Goal: Task Accomplishment & Management: Complete application form

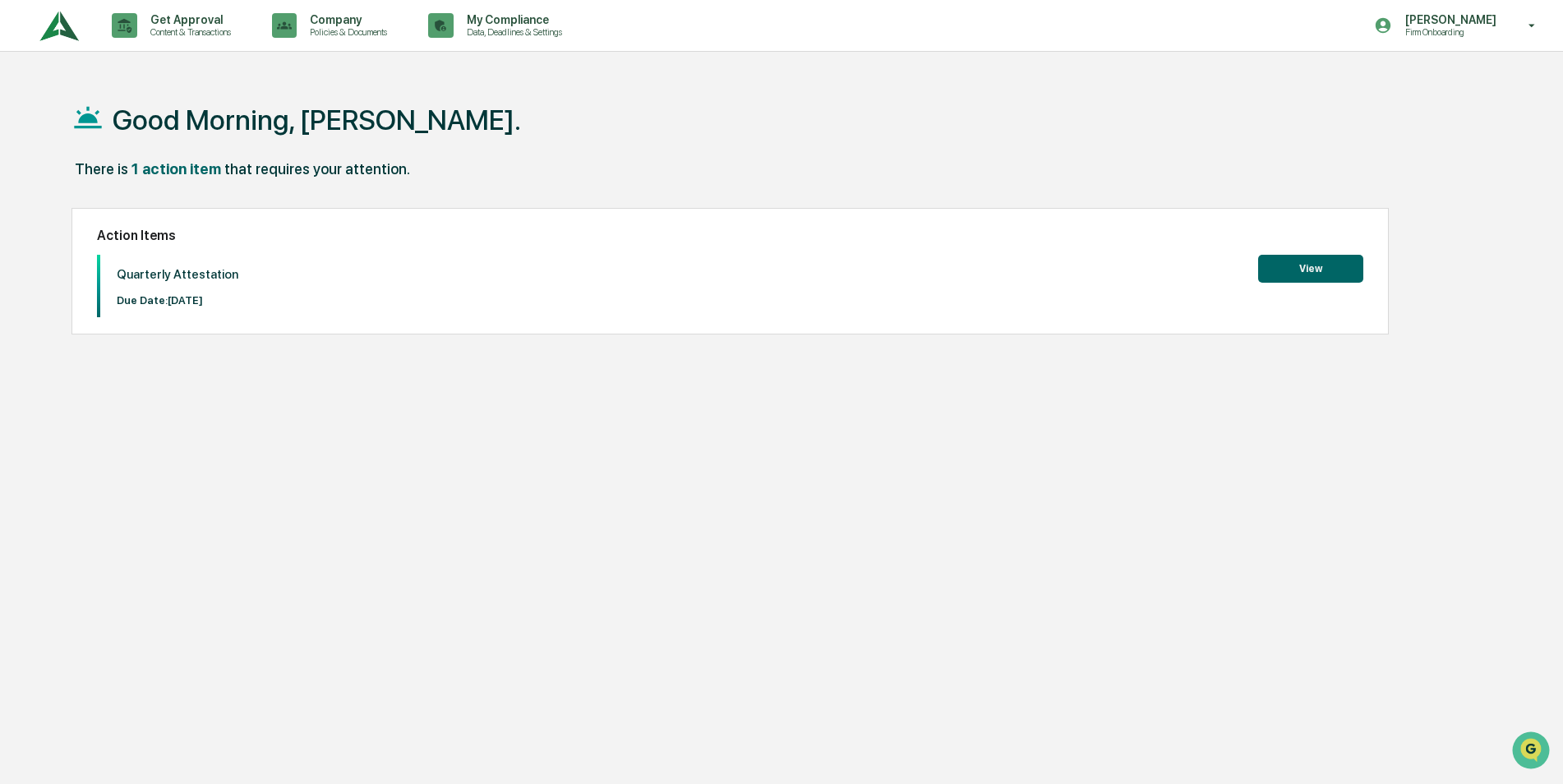
click at [1293, 264] on button "View" at bounding box center [1311, 268] width 105 height 28
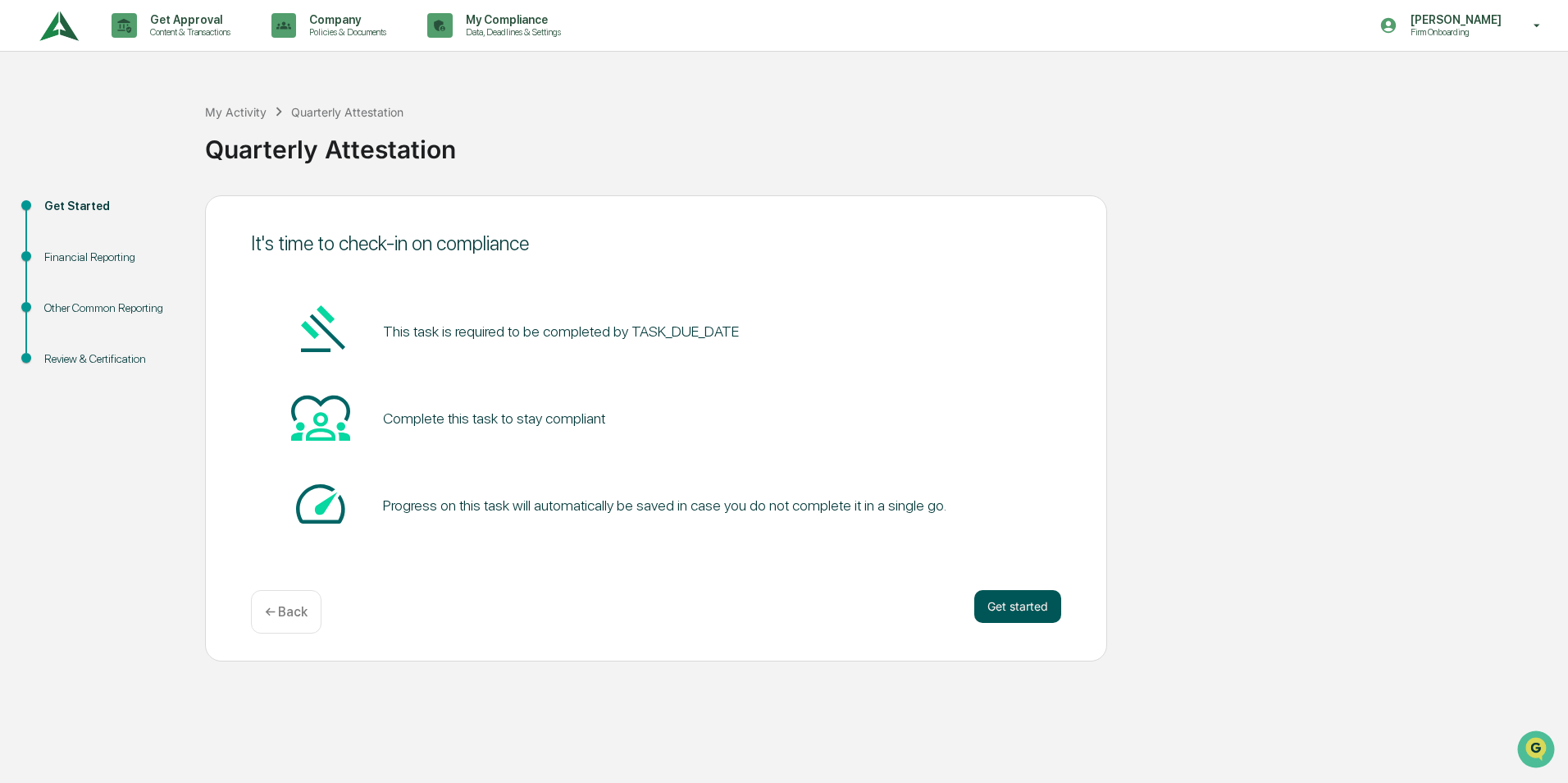
click at [1030, 610] on button "Get started" at bounding box center [1018, 606] width 87 height 32
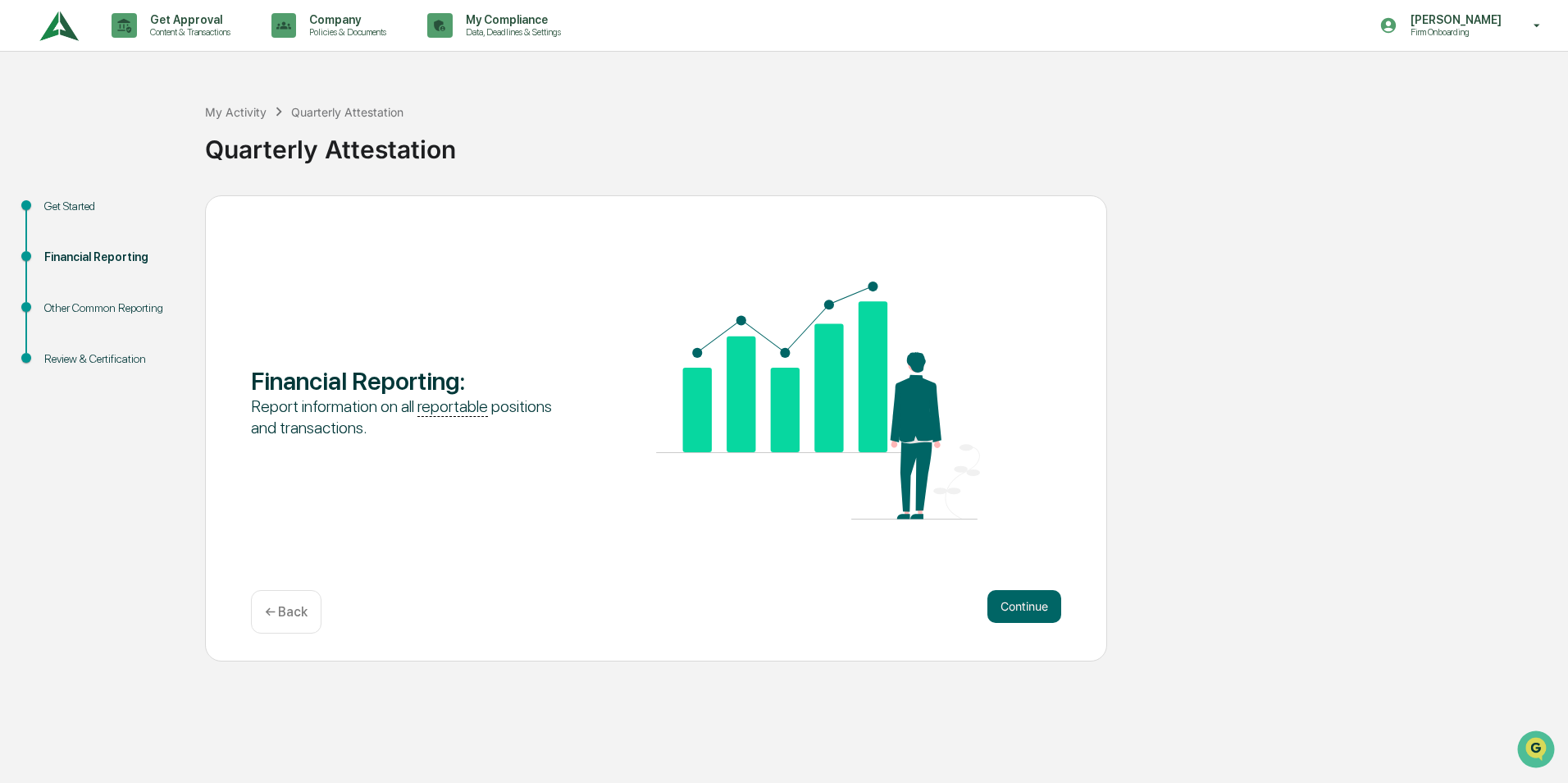
click at [1030, 610] on button "Continue" at bounding box center [1024, 606] width 74 height 32
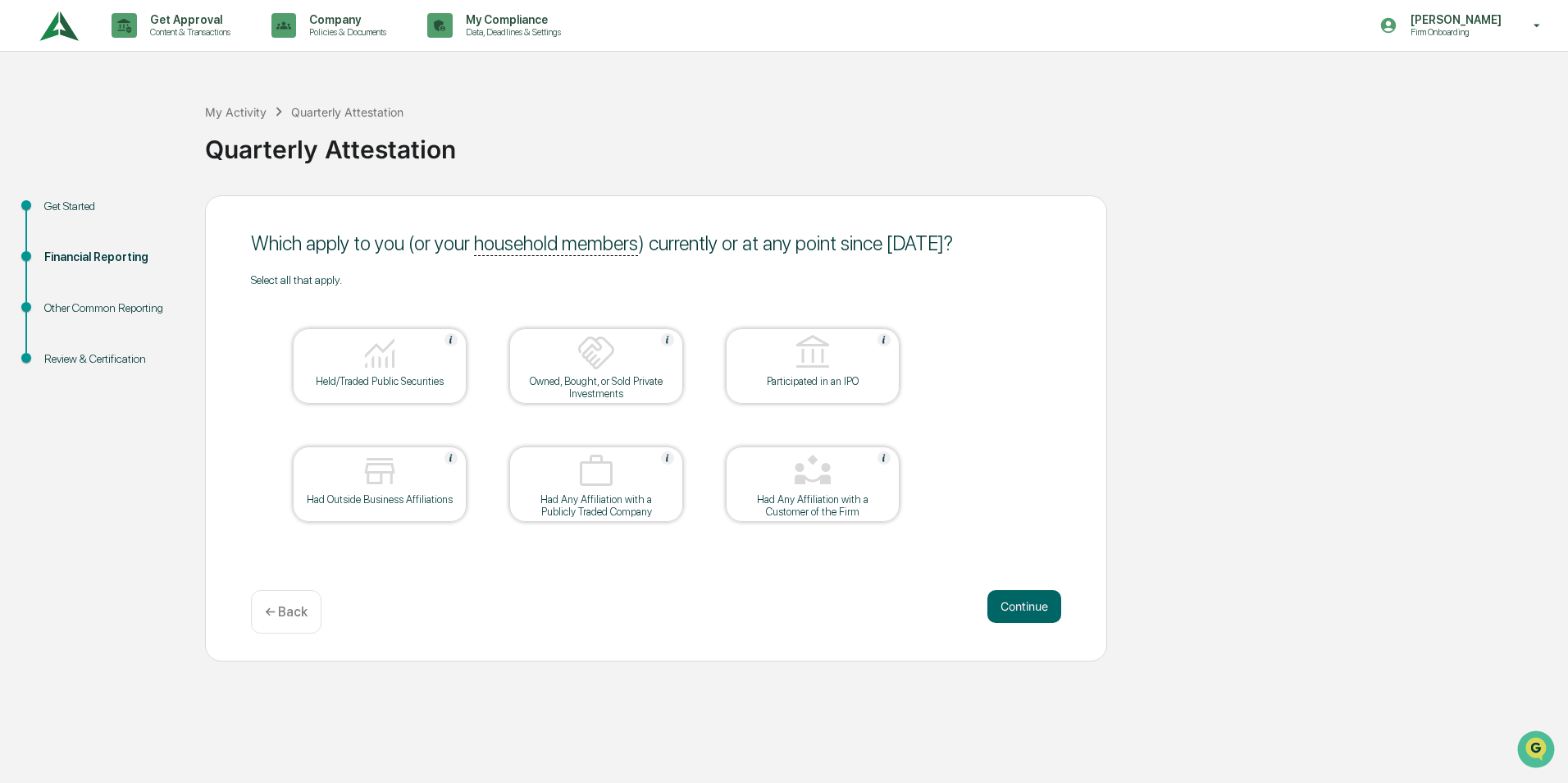
click at [427, 386] on div "Held/Traded Public Securities" at bounding box center [379, 381] width 148 height 12
click at [1036, 600] on button "Continue" at bounding box center [1024, 606] width 74 height 32
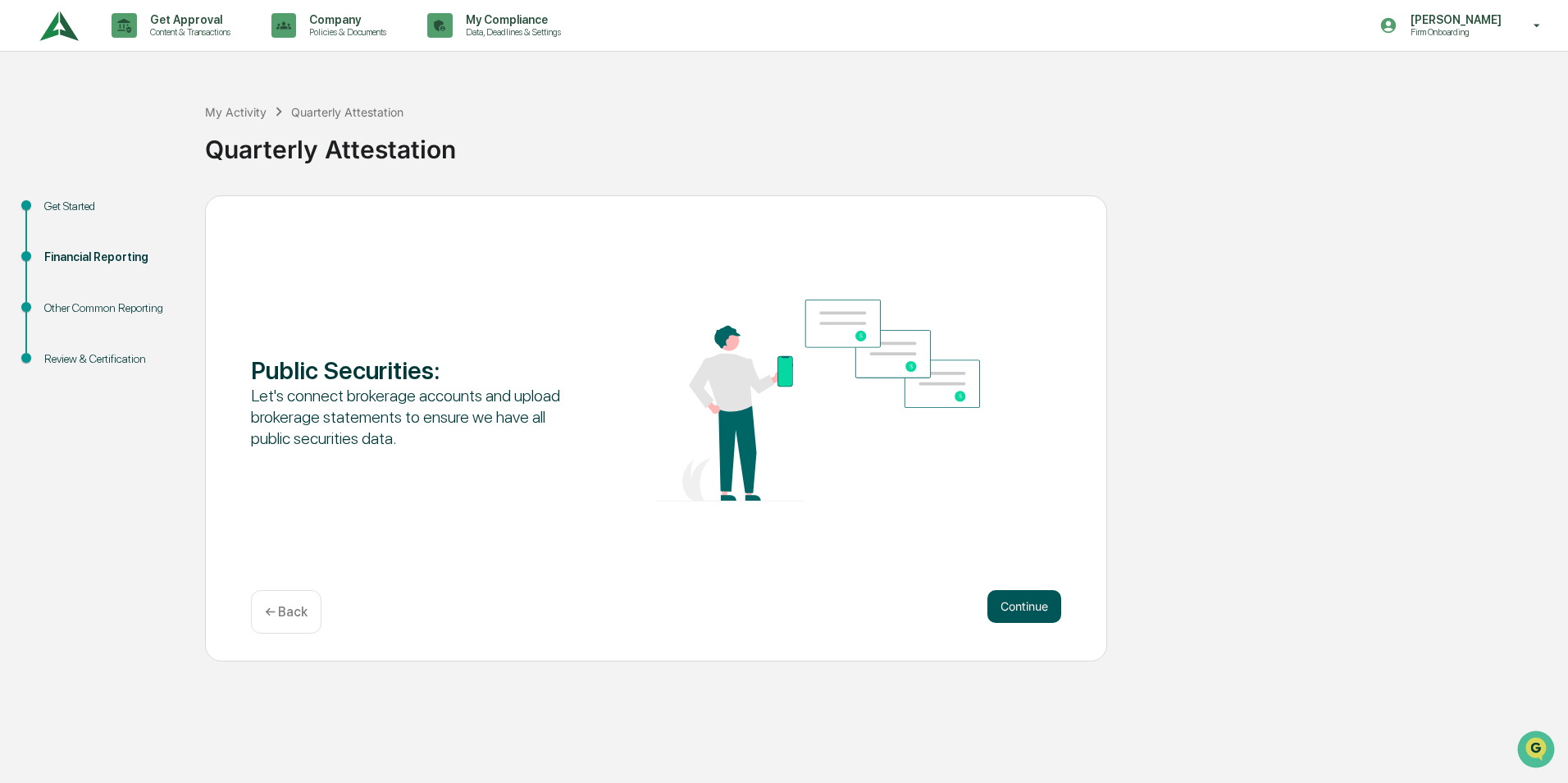
click at [1026, 604] on button "Continue" at bounding box center [1024, 606] width 74 height 32
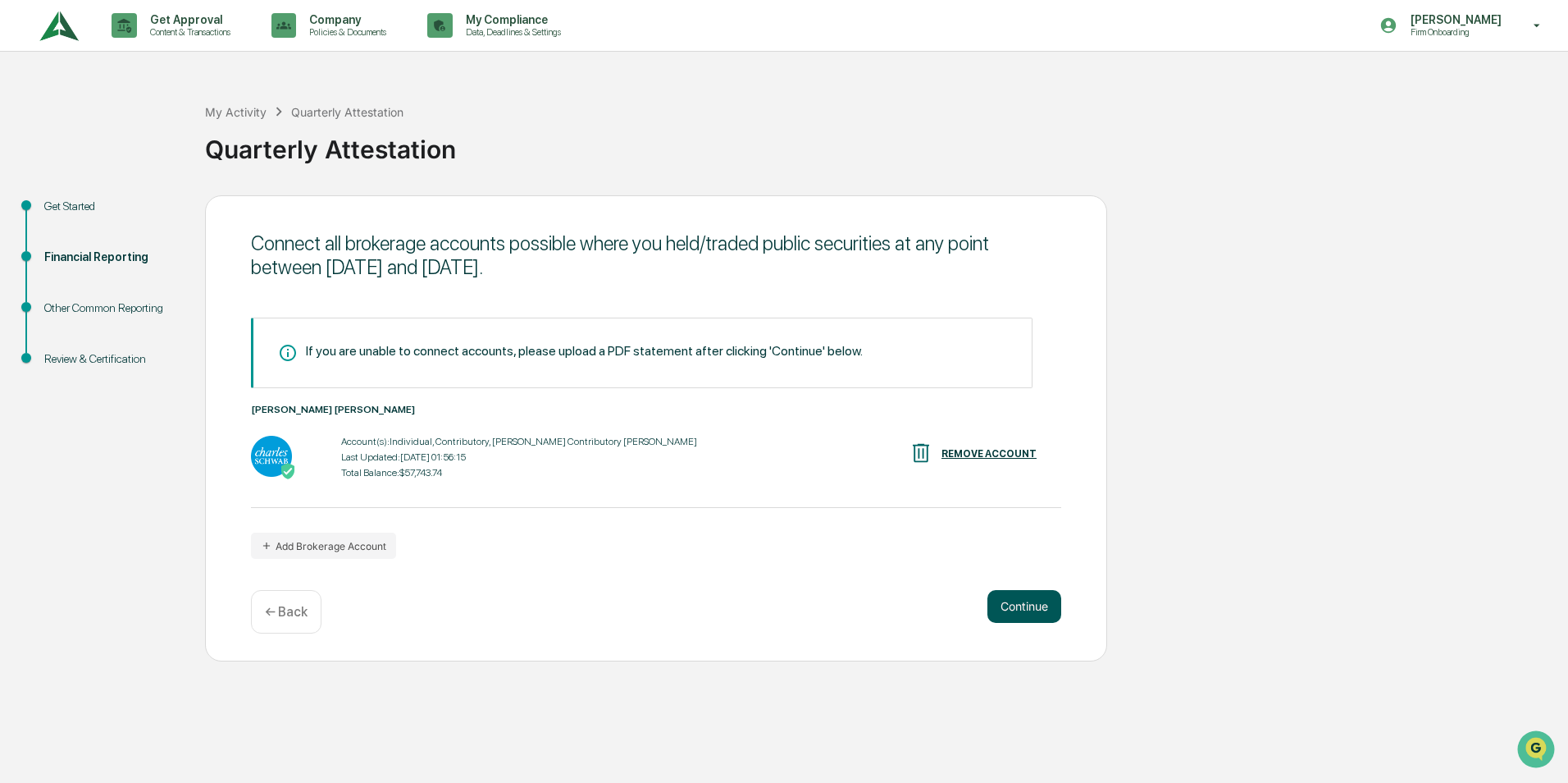
click at [1021, 606] on button "Continue" at bounding box center [1024, 606] width 74 height 32
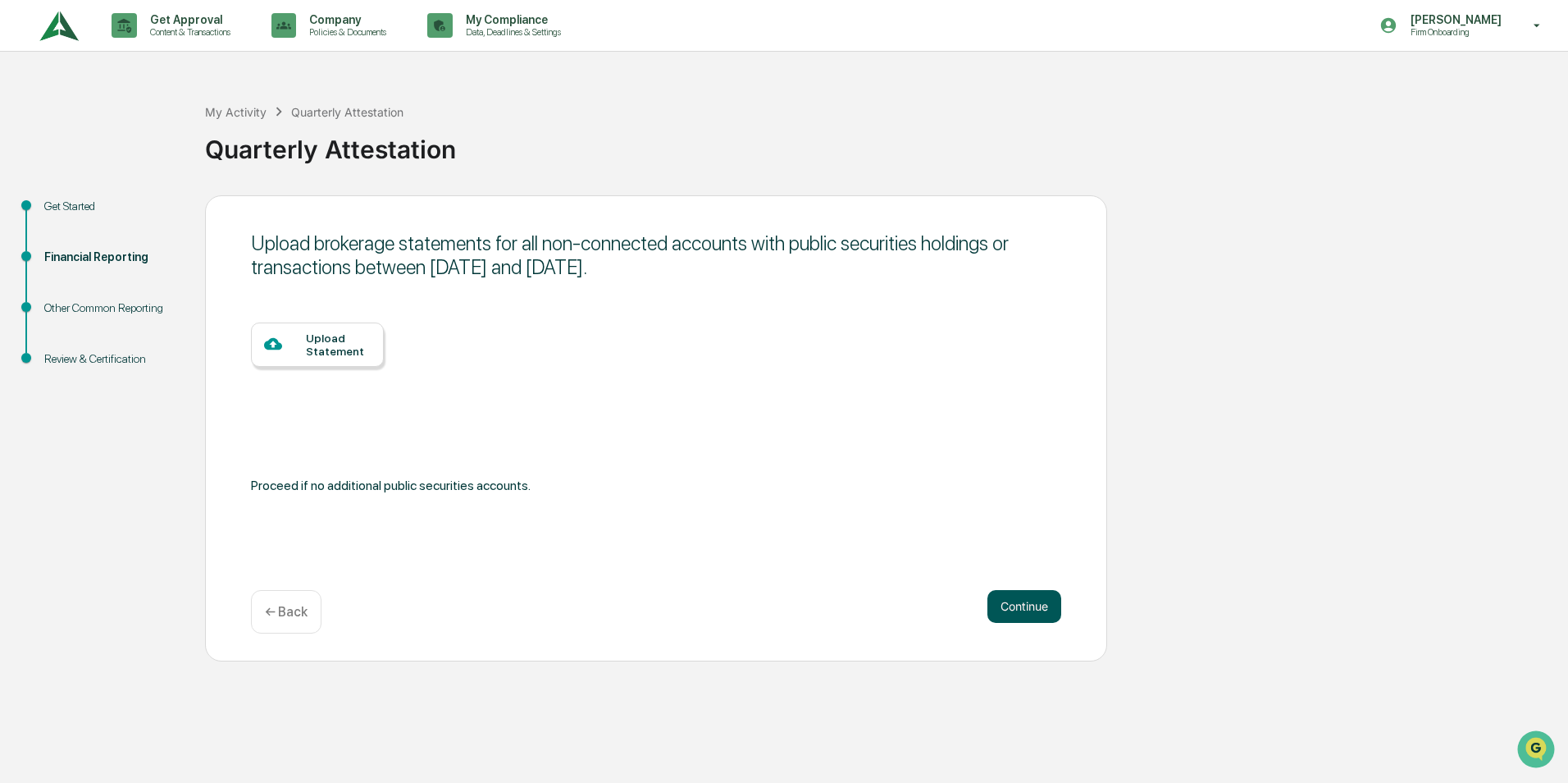
click at [1035, 607] on button "Continue" at bounding box center [1024, 606] width 74 height 32
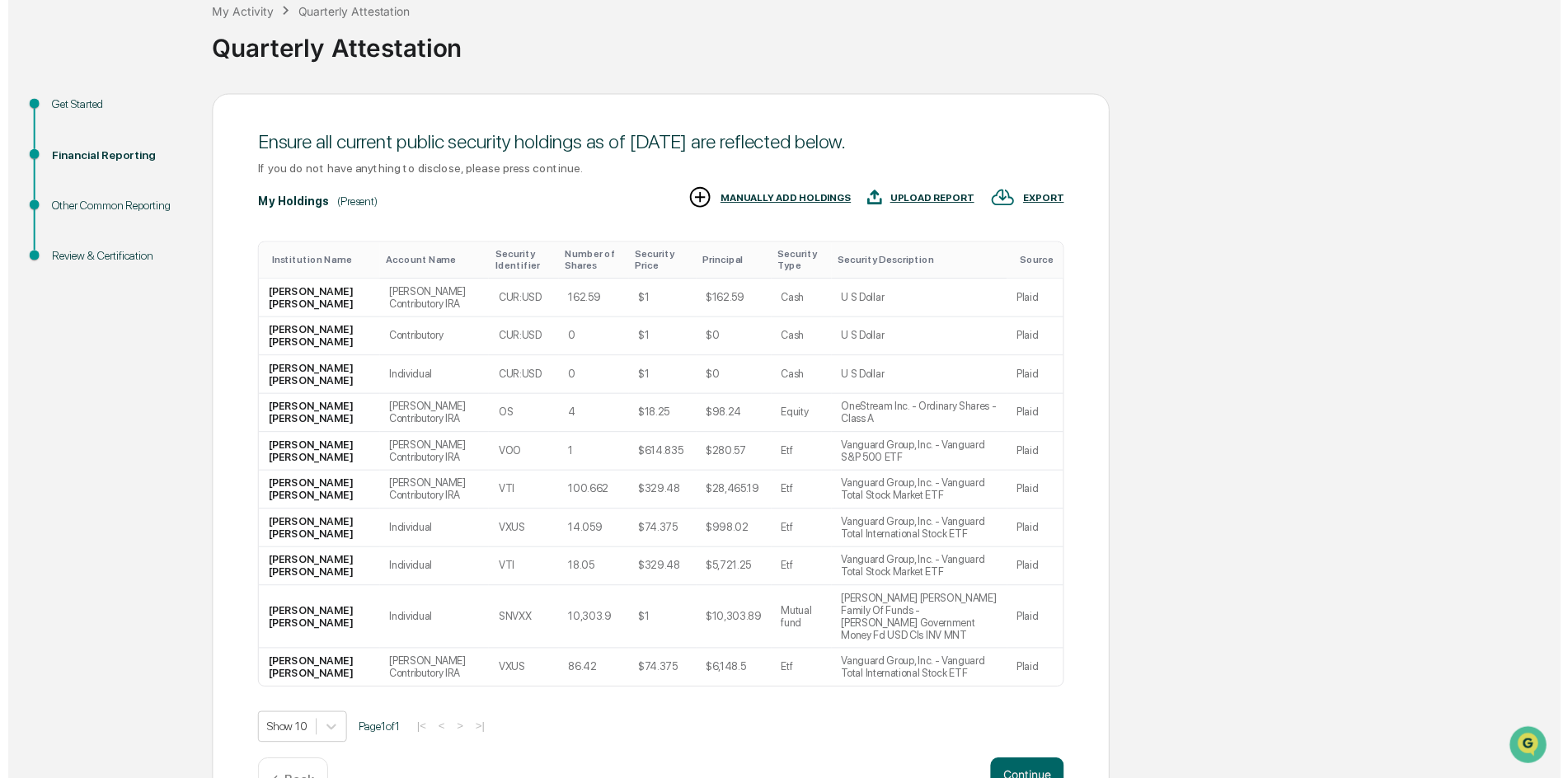
scroll to position [128, 0]
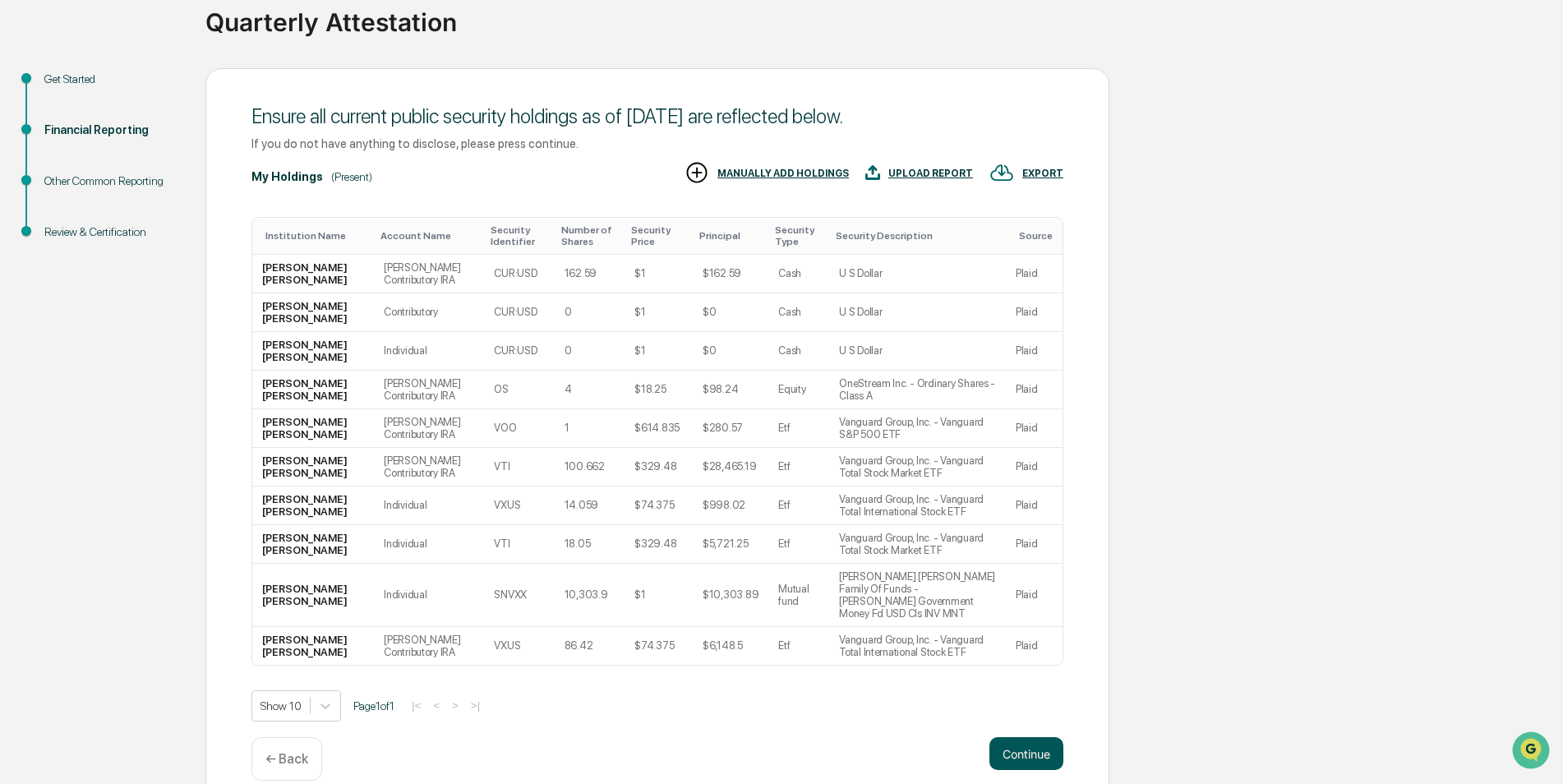
click at [1032, 737] on button "Continue" at bounding box center [1026, 753] width 74 height 32
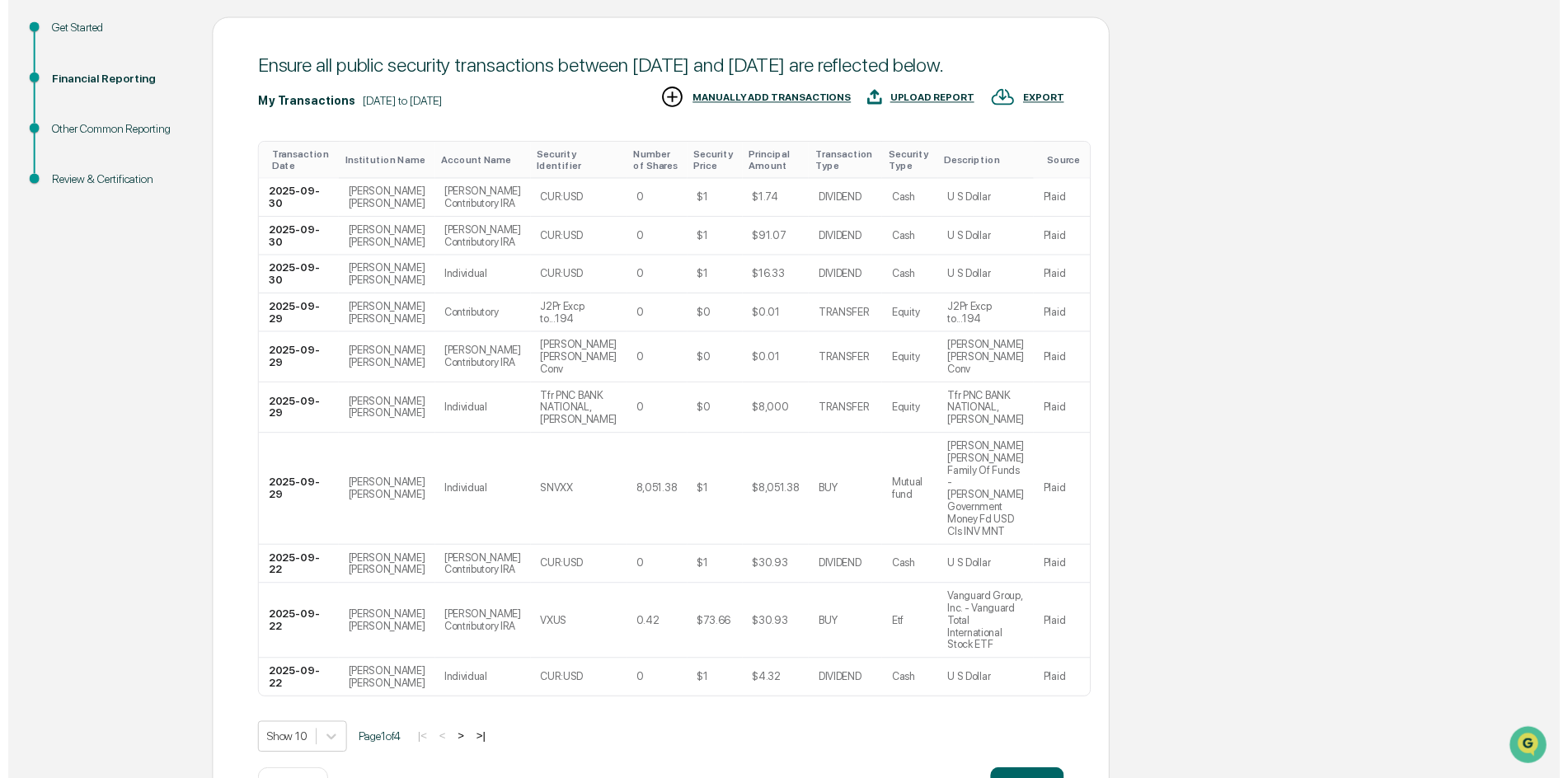
scroll to position [226, 0]
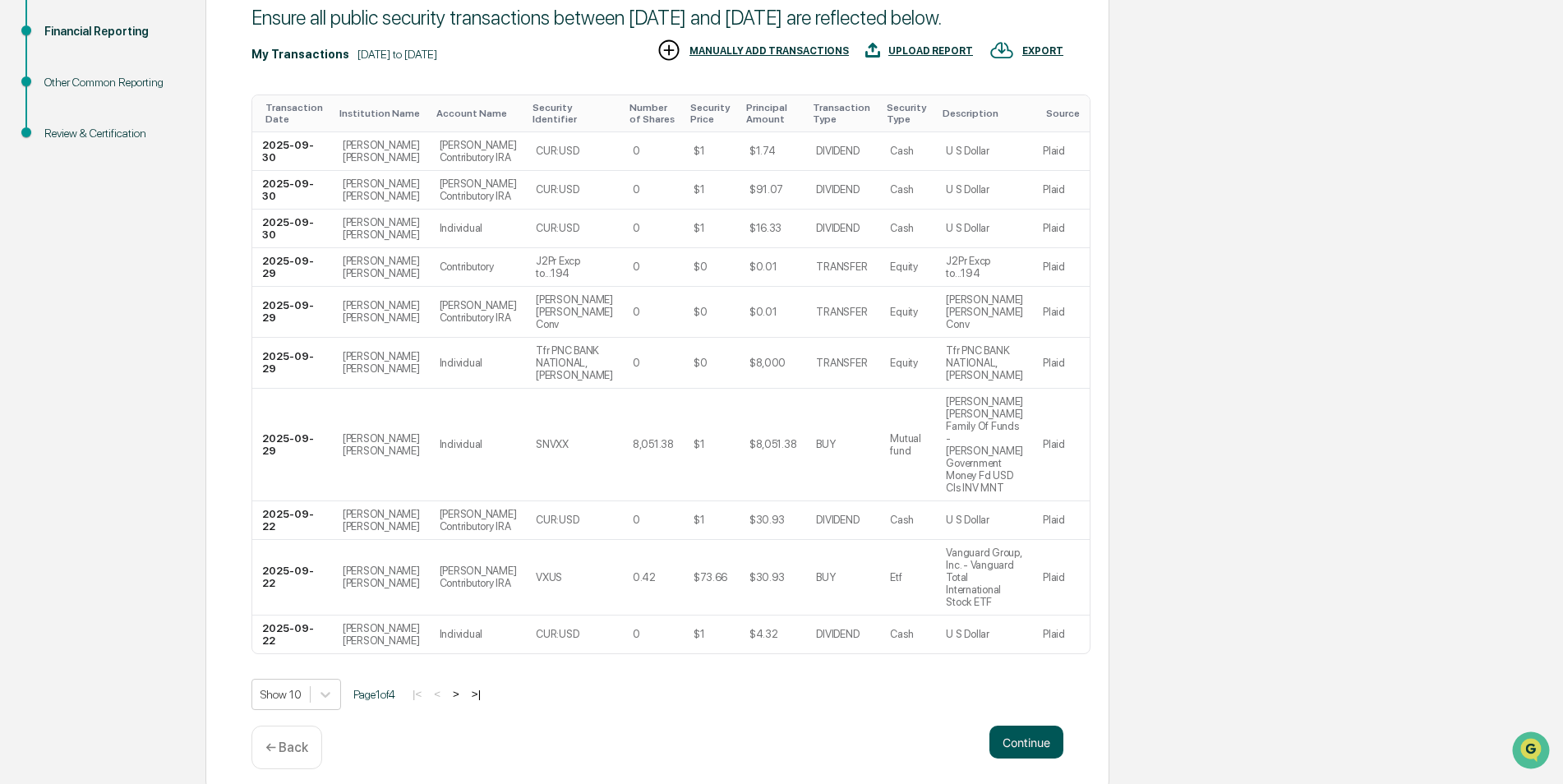
click at [1025, 733] on button "Continue" at bounding box center [1026, 741] width 74 height 32
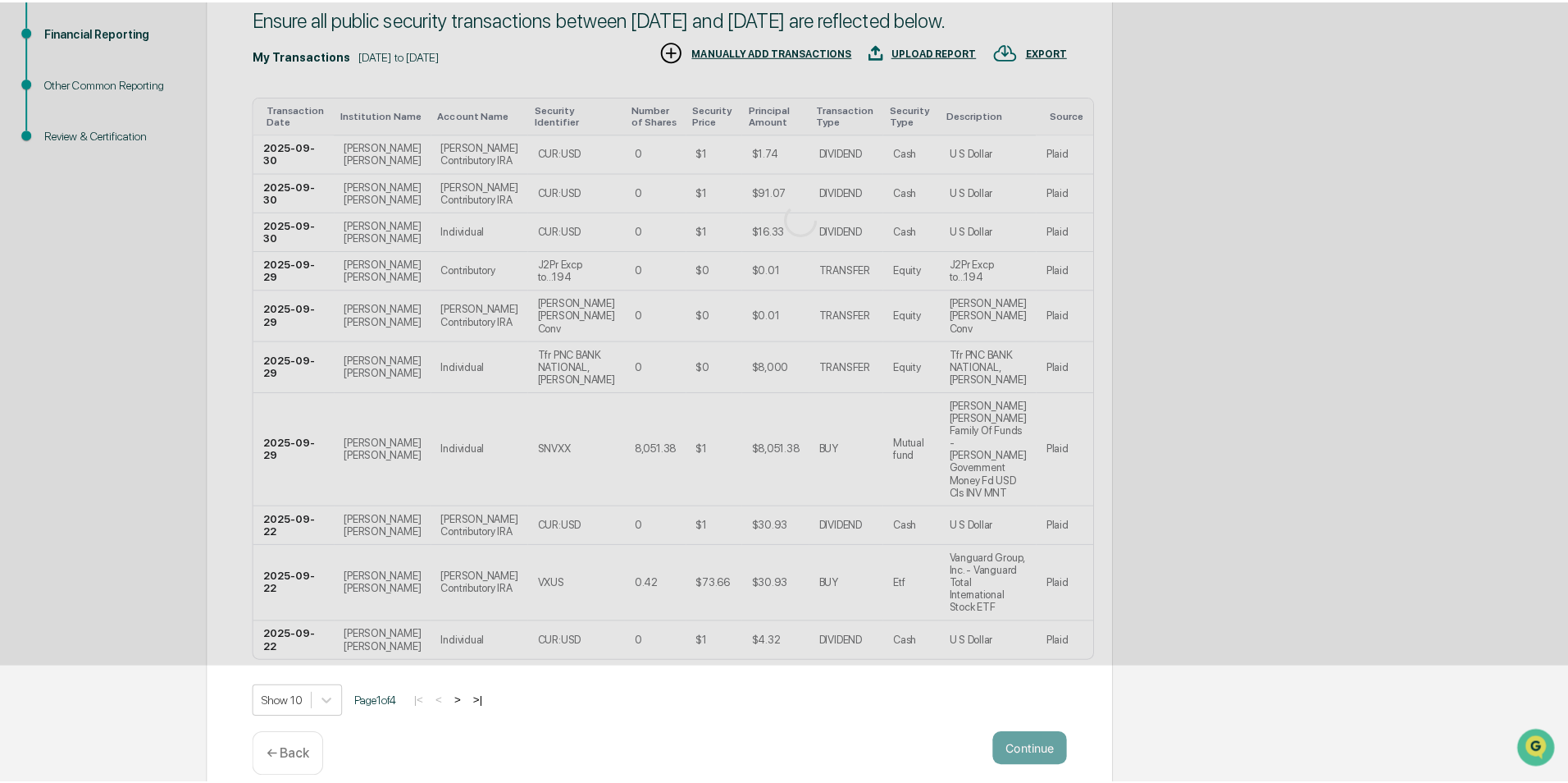
scroll to position [0, 0]
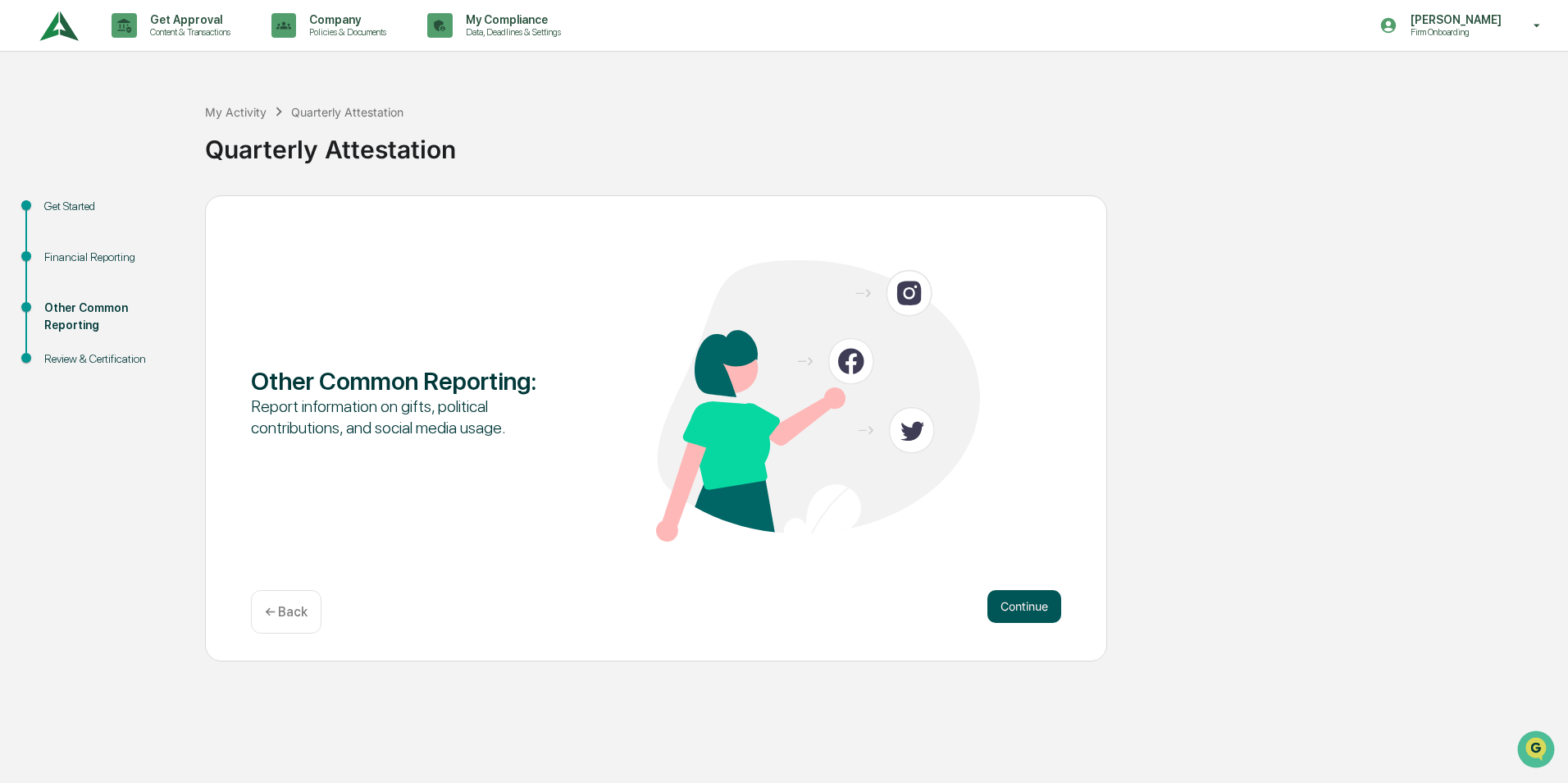
click at [1020, 604] on button "Continue" at bounding box center [1024, 606] width 74 height 32
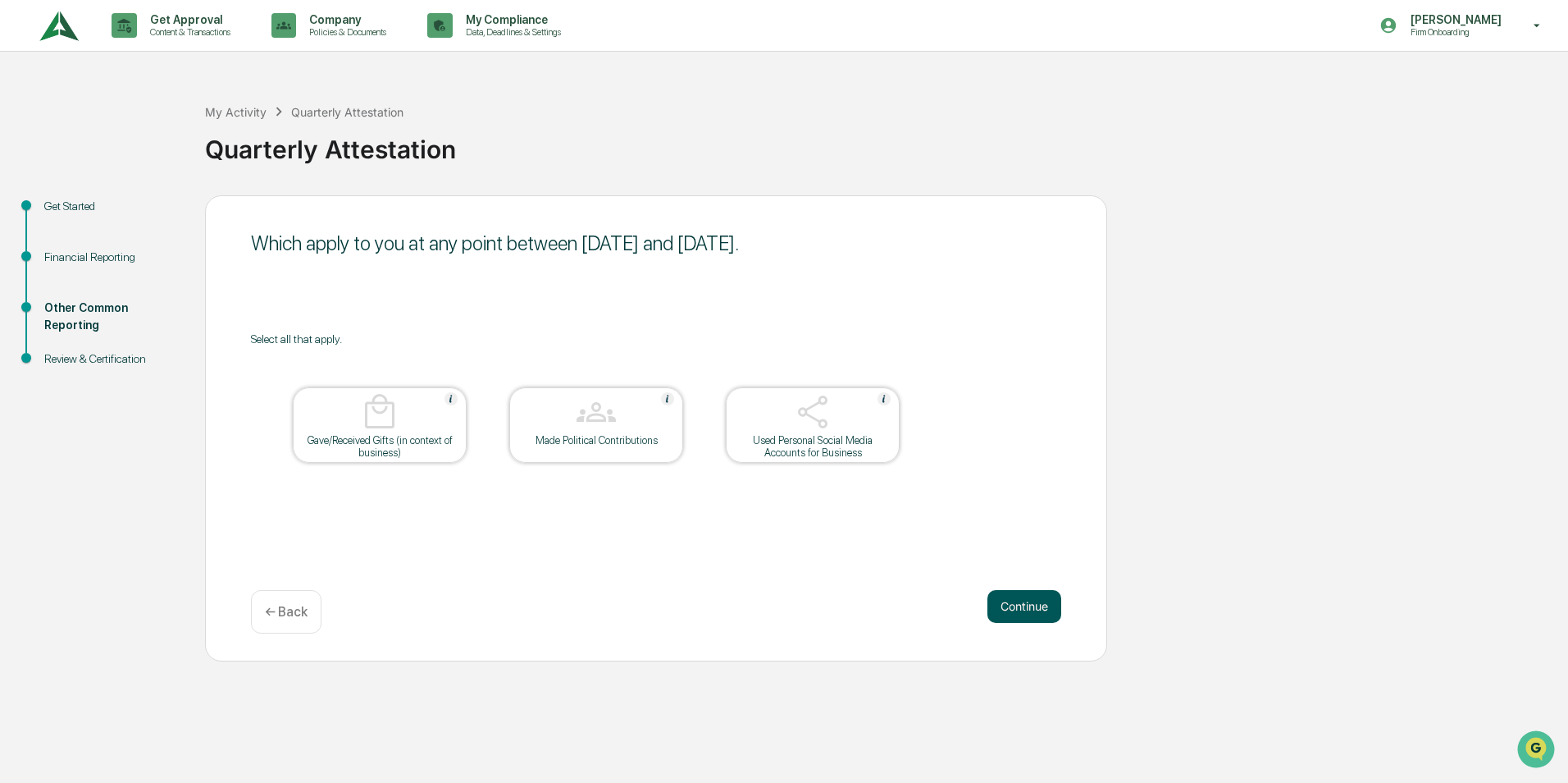
click at [1020, 604] on button "Continue" at bounding box center [1024, 606] width 74 height 32
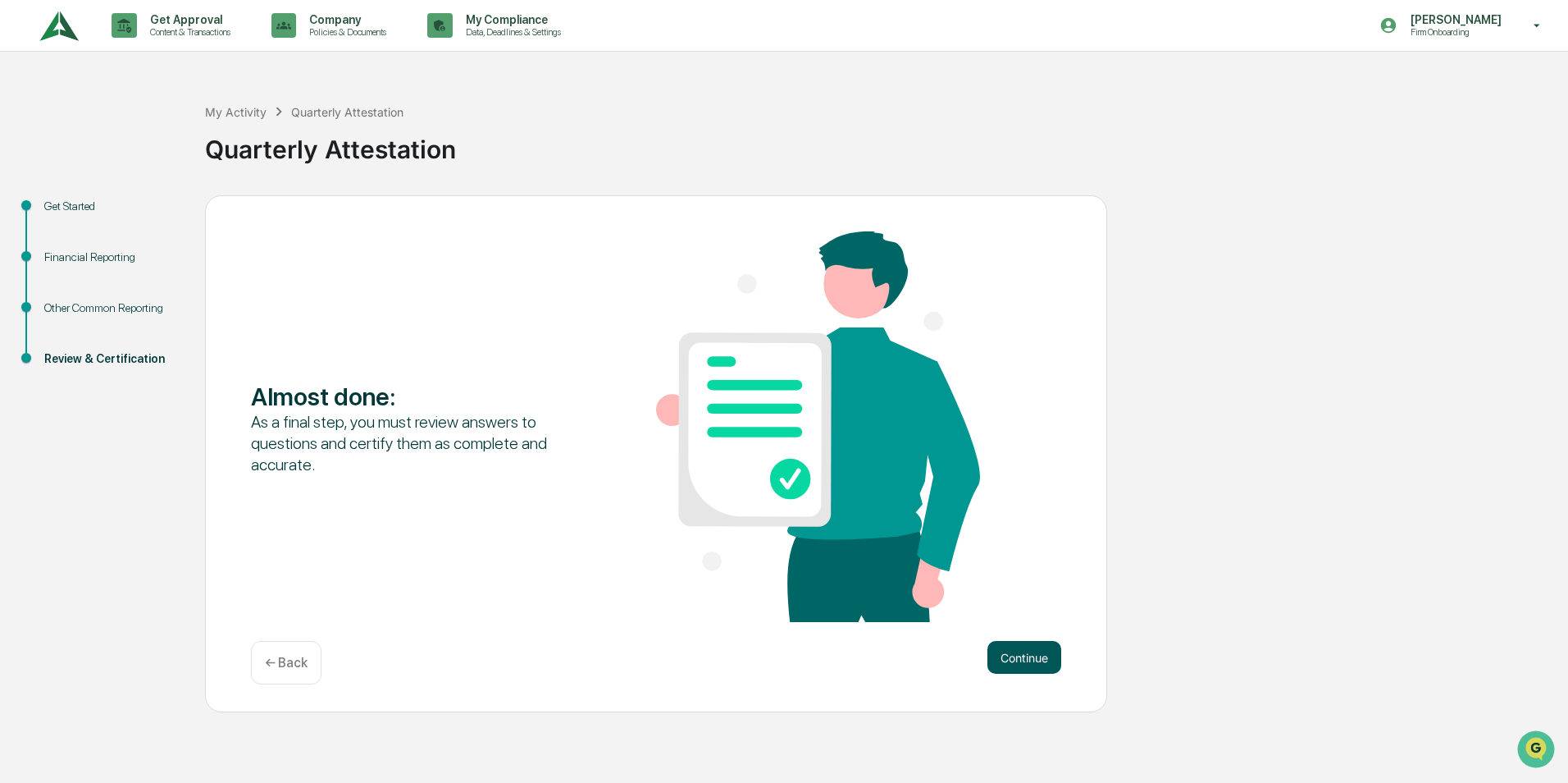
click at [1016, 658] on button "Continue" at bounding box center [1024, 657] width 74 height 32
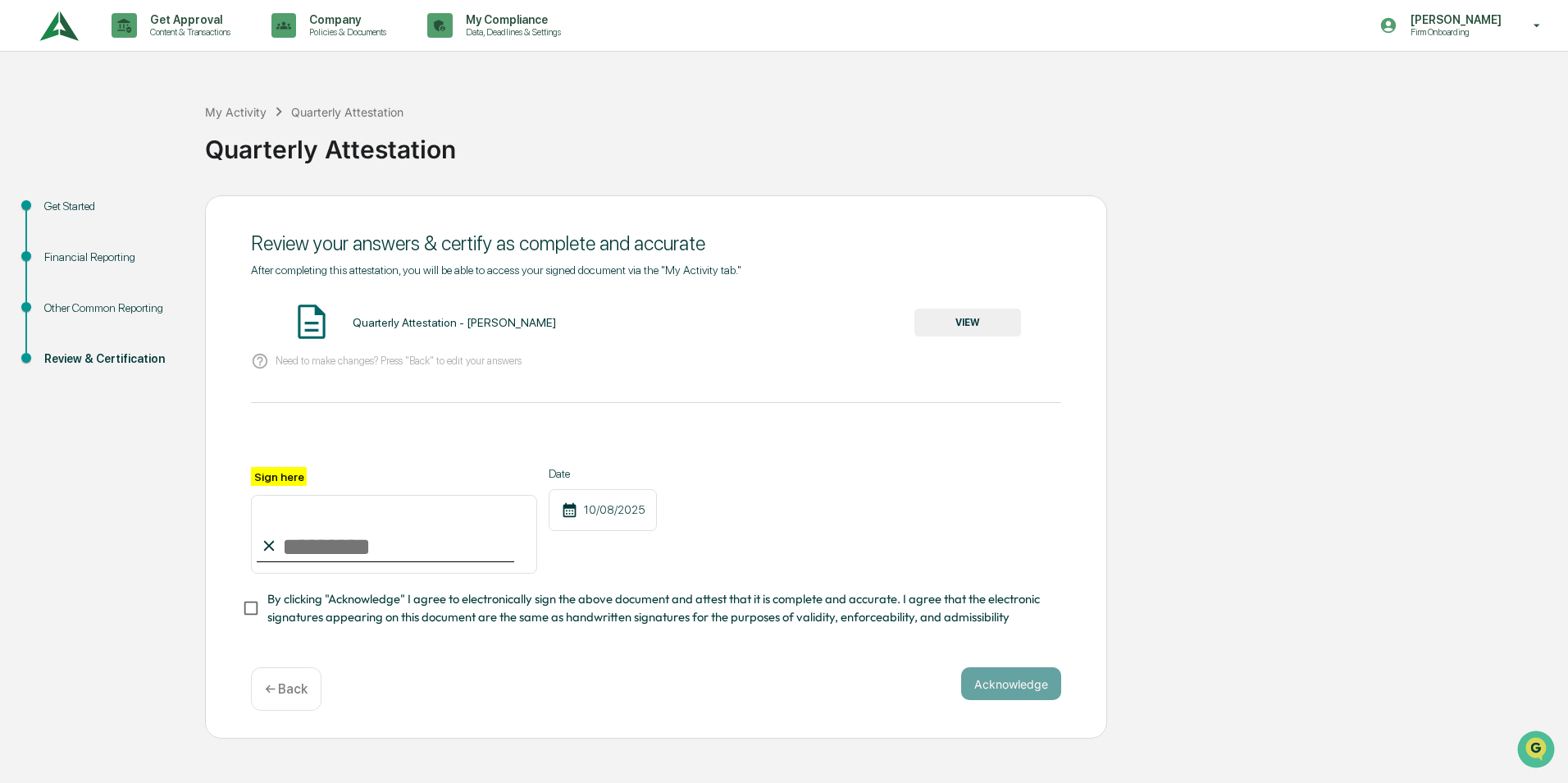
click at [359, 557] on input "Sign here" at bounding box center [394, 534] width 286 height 78
type input "**********"
click at [1037, 690] on button "Acknowledge" at bounding box center [1010, 683] width 100 height 32
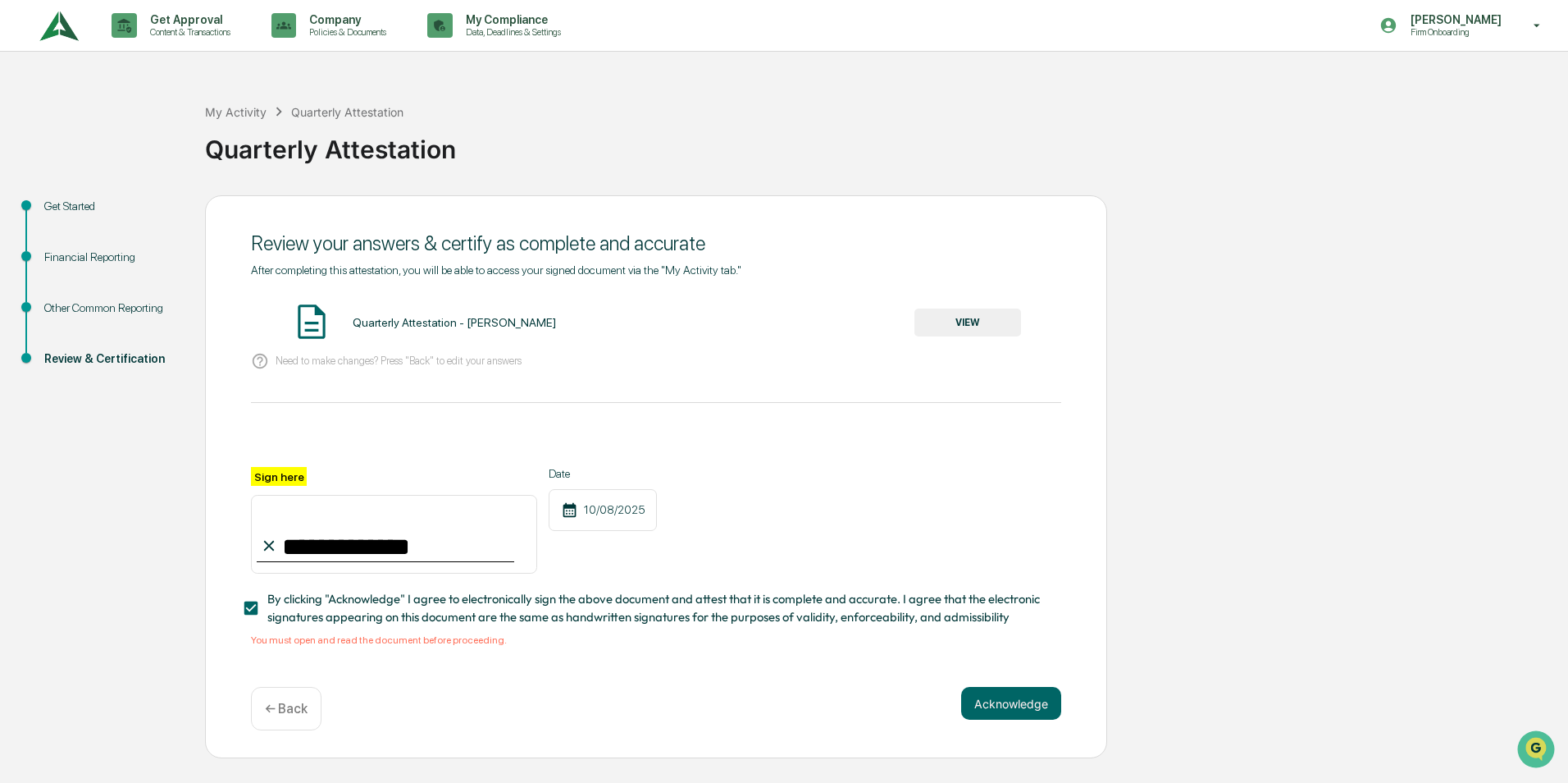
click at [971, 316] on button "VIEW" at bounding box center [967, 322] width 107 height 28
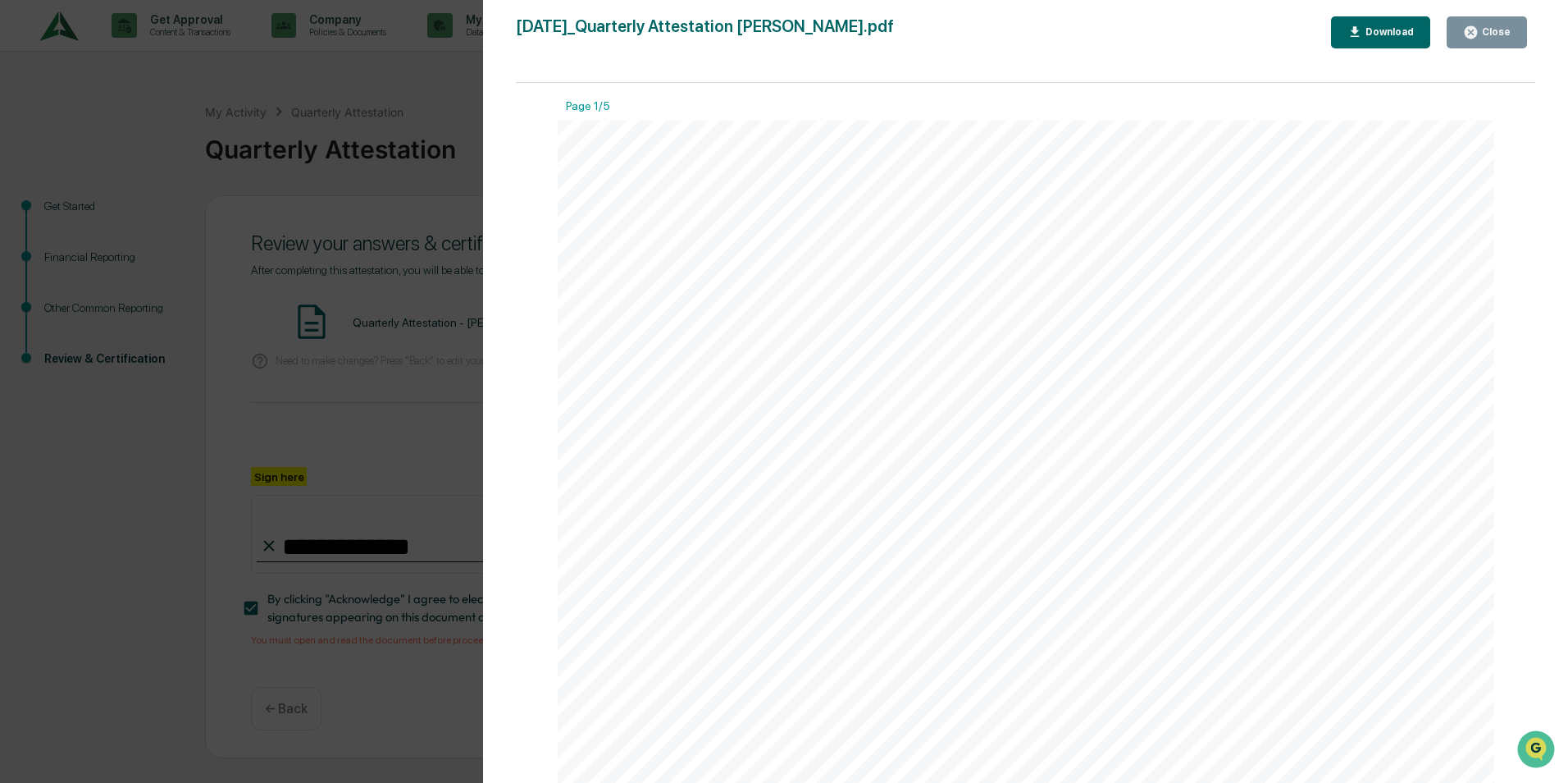
click at [1502, 24] on button "Close" at bounding box center [1487, 32] width 80 height 32
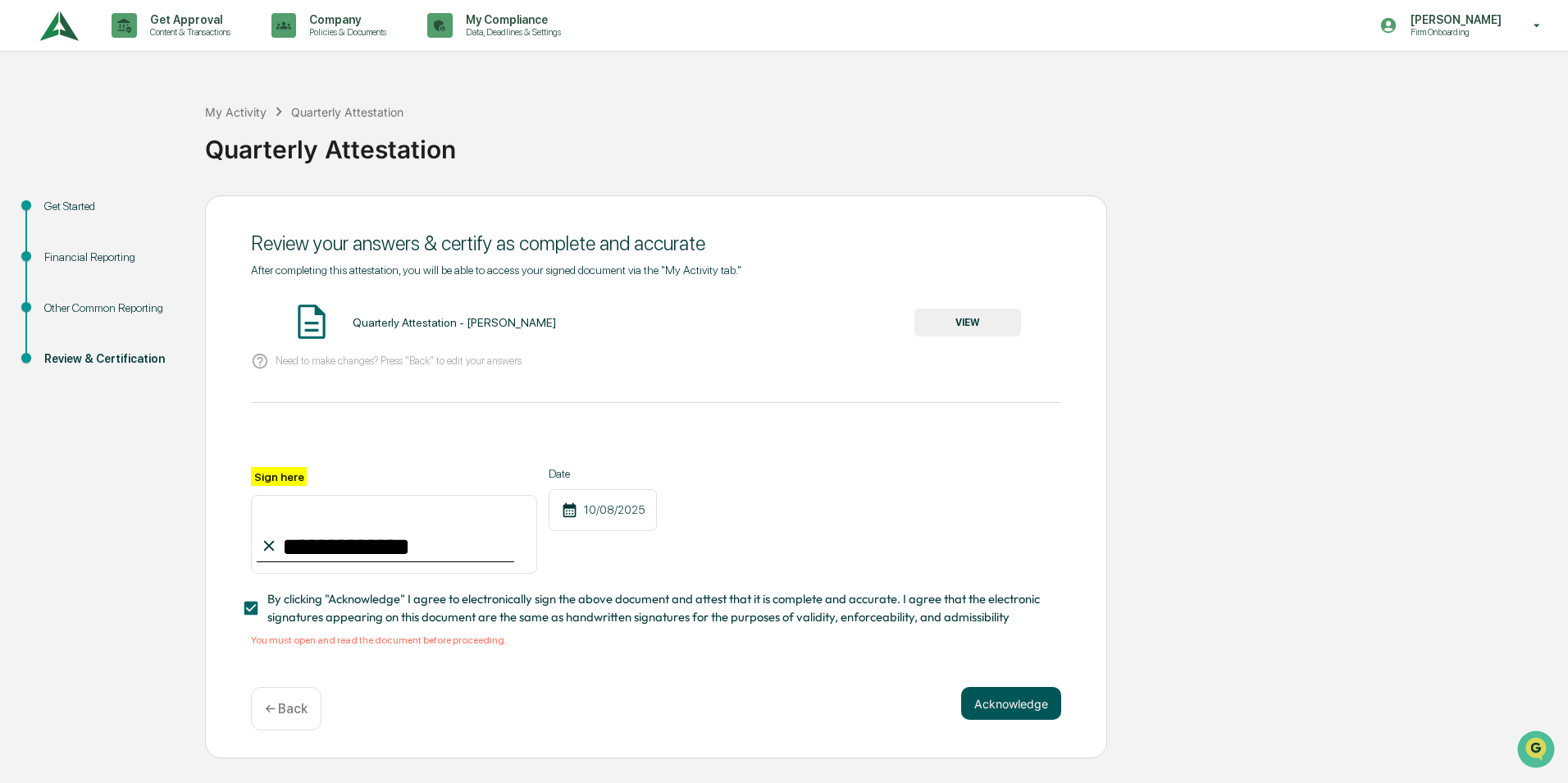
click at [997, 707] on button "Acknowledge" at bounding box center [1010, 703] width 100 height 32
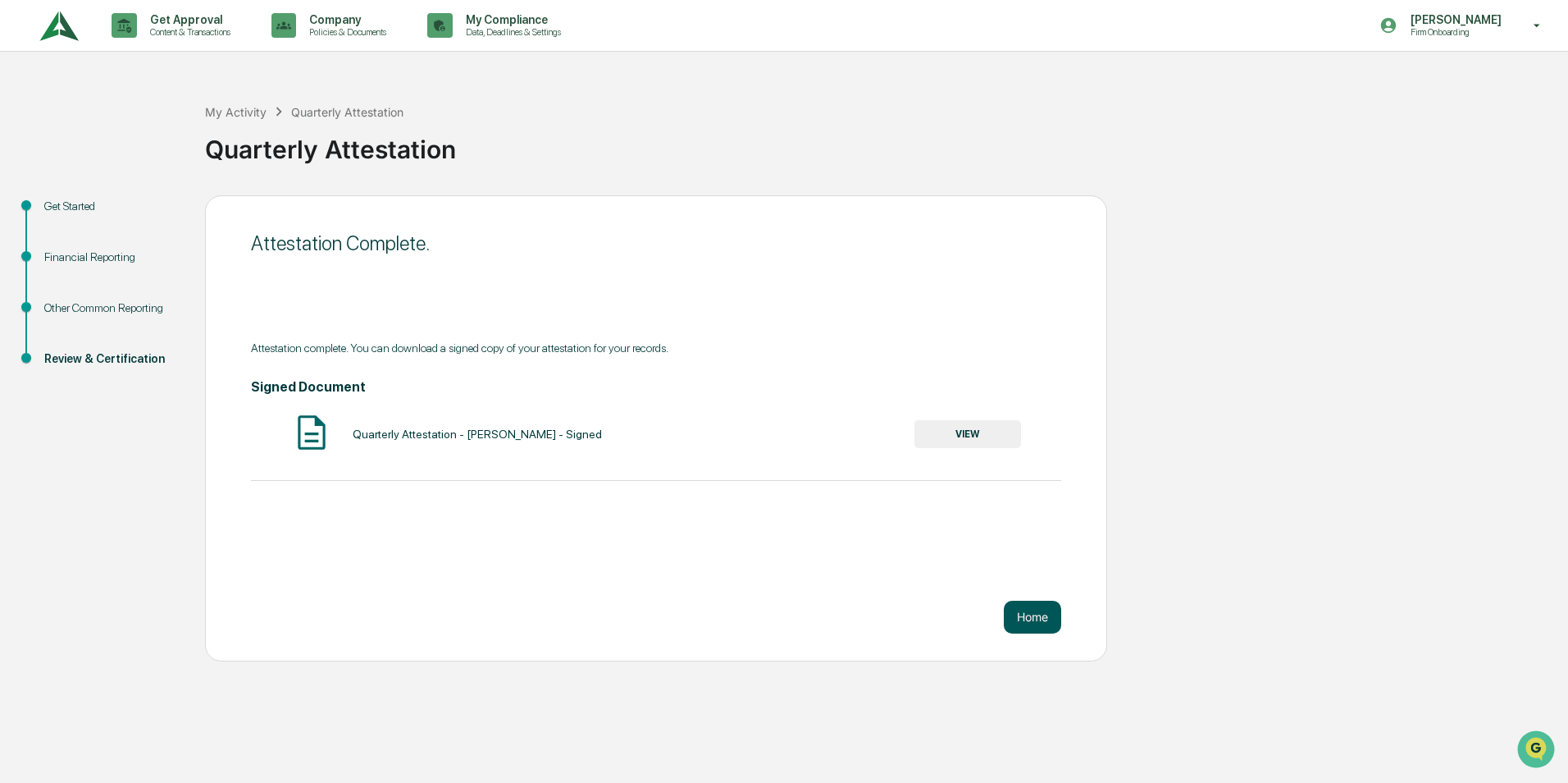
click at [1035, 617] on button "Home" at bounding box center [1032, 617] width 57 height 32
